Goal: Transaction & Acquisition: Book appointment/travel/reservation

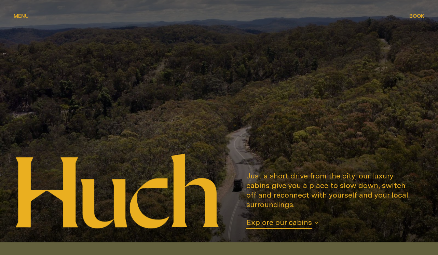
click at [415, 16] on span "Book" at bounding box center [416, 15] width 15 height 5
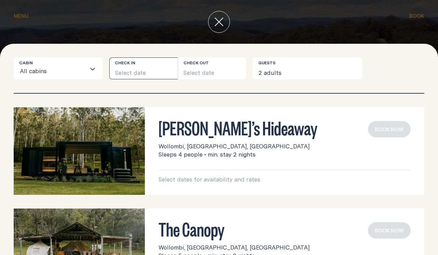
click at [128, 76] on button "Select date" at bounding box center [143, 68] width 68 height 22
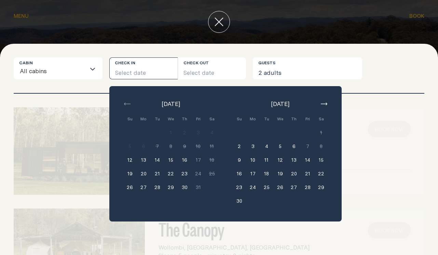
click at [309, 174] on button "21" at bounding box center [307, 174] width 14 height 14
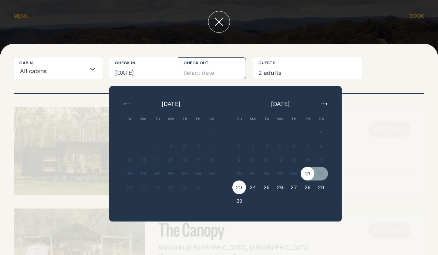
click at [243, 185] on button "23" at bounding box center [239, 187] width 14 height 14
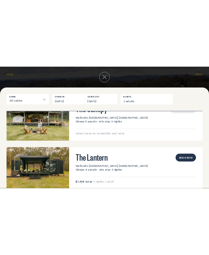
scroll to position [156, 0]
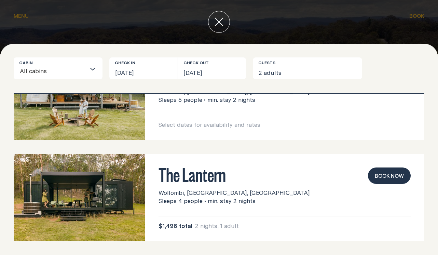
click at [389, 175] on button "Book now" at bounding box center [389, 175] width 43 height 16
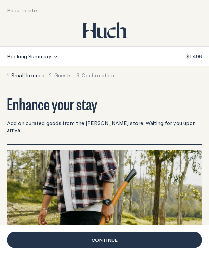
click at [168, 116] on div "Enhance your stay Add on curated goods from the [PERSON_NAME] store. Waiting fo…" at bounding box center [104, 114] width 195 height 38
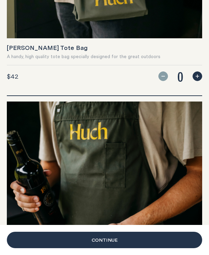
scroll to position [452, 0]
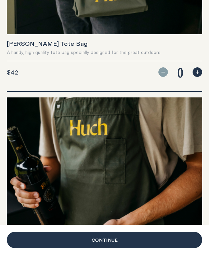
click at [114, 238] on link "Continue" at bounding box center [104, 239] width 195 height 16
